Goal: Information Seeking & Learning: Learn about a topic

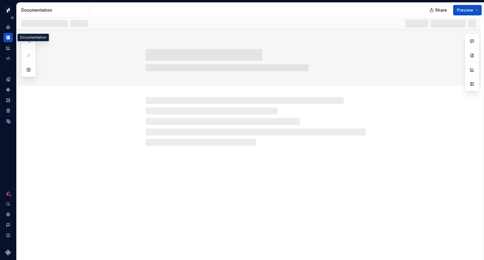
click at [7, 38] on icon "Documentation" at bounding box center [8, 37] width 5 height 5
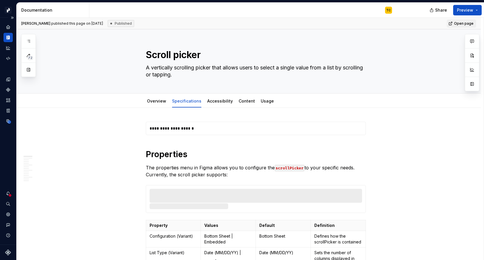
click at [8, 34] on div "Documentation" at bounding box center [7, 37] width 9 height 9
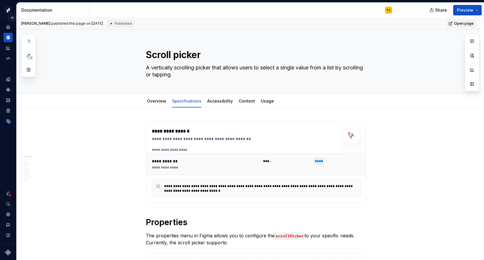
click at [13, 16] on button "Expand sidebar" at bounding box center [12, 18] width 8 height 8
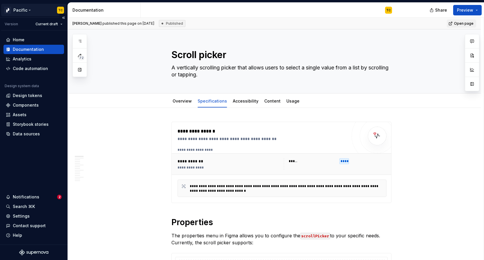
click at [29, 10] on html "Pacific TC Version Current draft Home Documentation Analytics Code automation D…" at bounding box center [242, 130] width 484 height 260
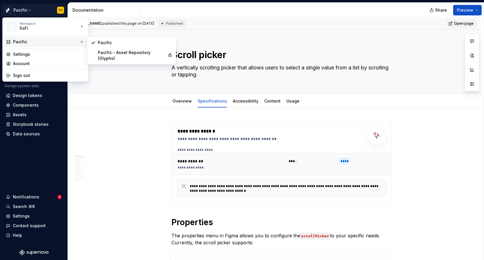
type textarea "*"
